Goal: Task Accomplishment & Management: Manage account settings

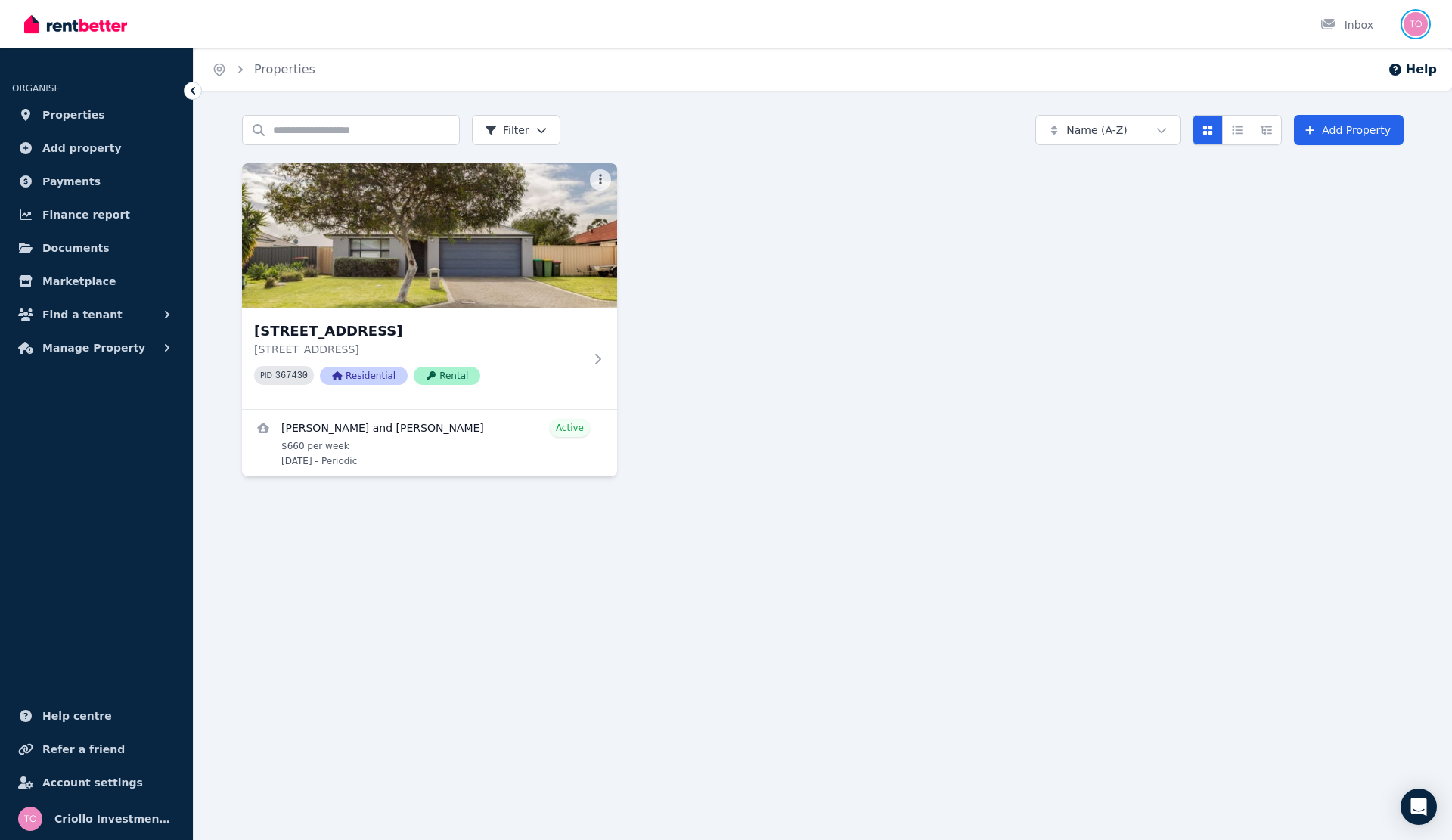
click at [1427, 25] on img "button" at bounding box center [1416, 25] width 25 height 25
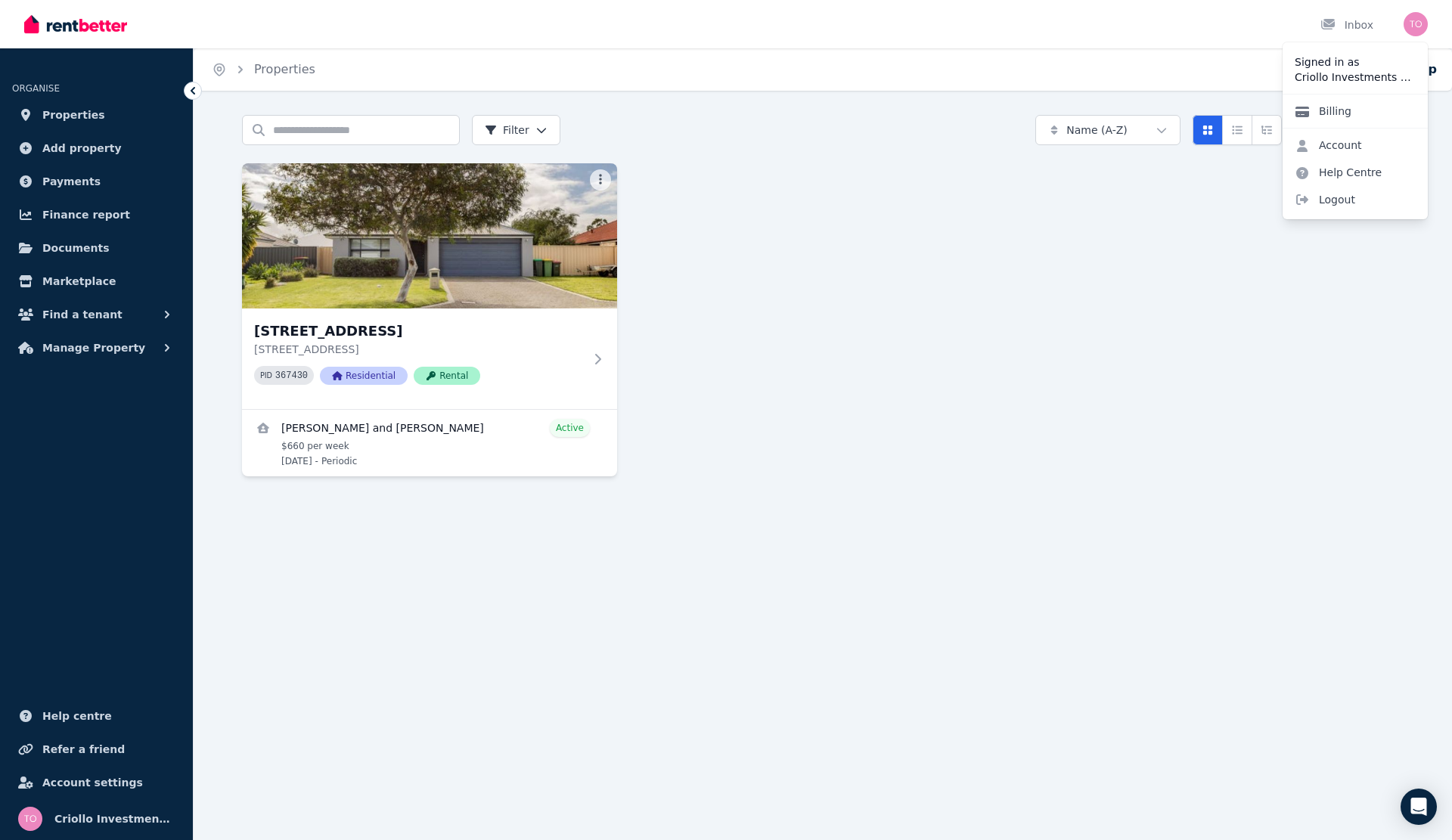
click at [1346, 108] on link "Billing" at bounding box center [1323, 111] width 81 height 27
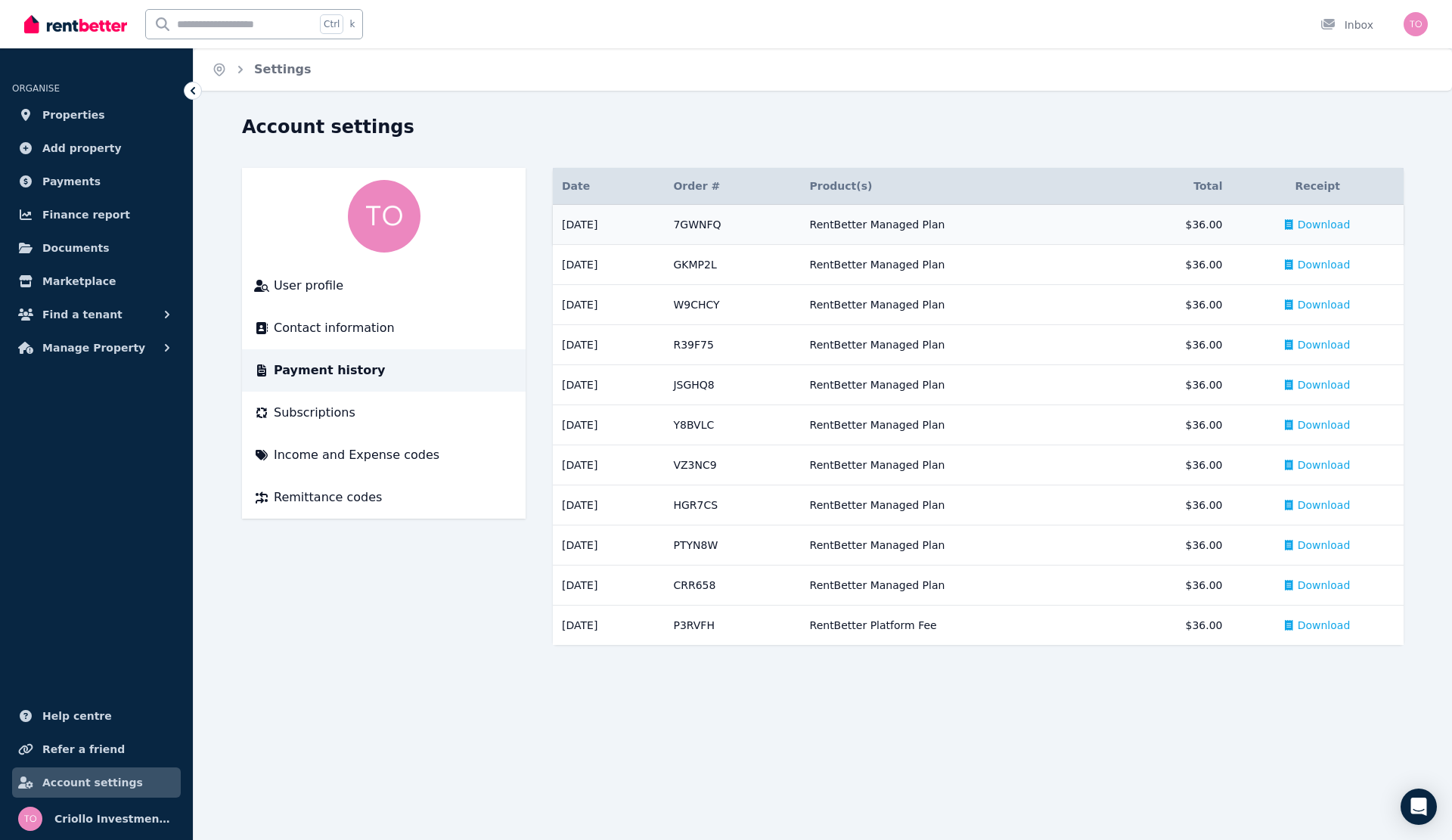
click at [1332, 225] on span "Download" at bounding box center [1324, 225] width 53 height 15
drag, startPoint x: 724, startPoint y: 225, endPoint x: 725, endPoint y: 123, distance: 102.0
click at [725, 123] on div "Account settings" at bounding box center [818, 130] width 1153 height 28
